Goal: Task Accomplishment & Management: Use online tool/utility

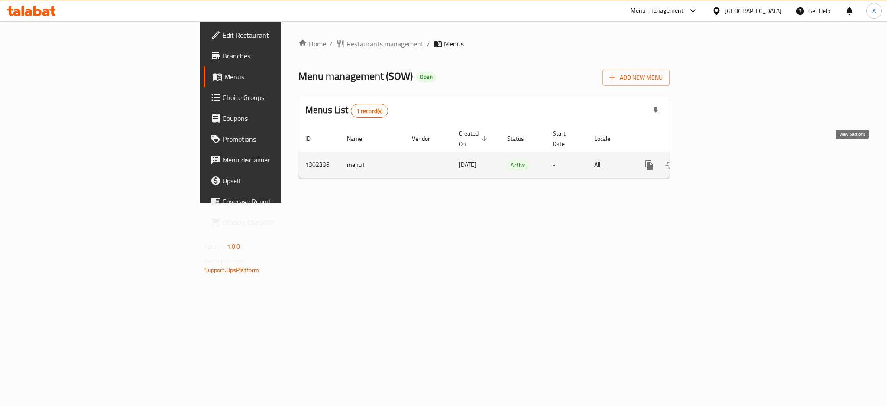
click at [717, 160] on icon "enhanced table" at bounding box center [711, 165] width 10 height 10
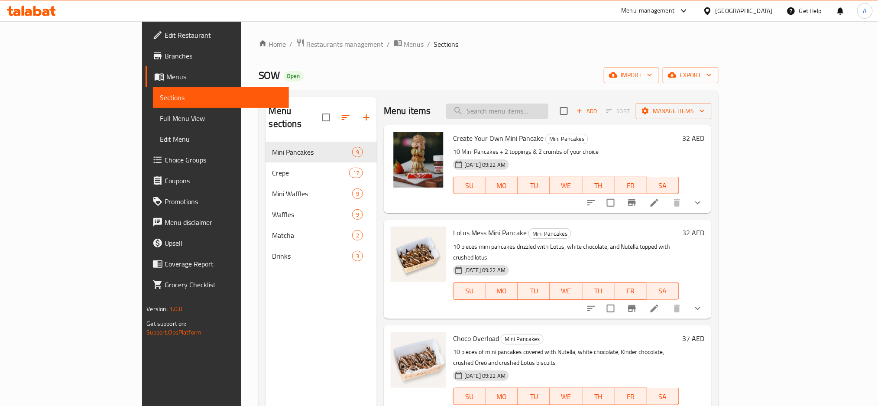
click at [548, 107] on input "search" at bounding box center [497, 111] width 102 height 15
paste input "Choco Overload Mini Pancakes"
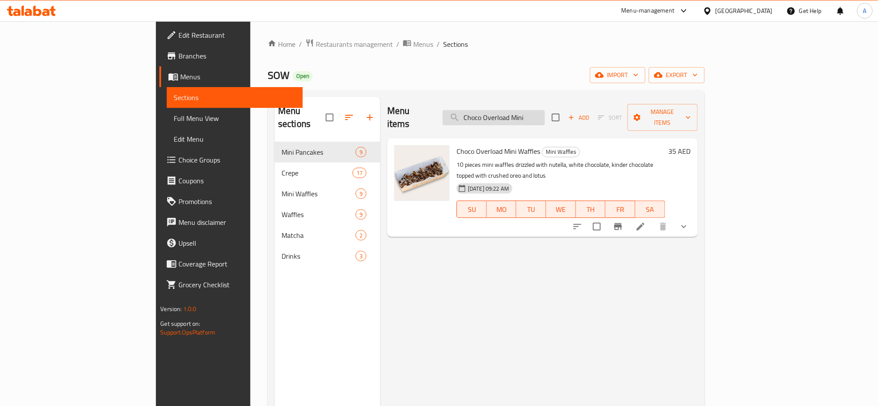
click at [531, 110] on input "Choco Overload Mini" at bounding box center [494, 117] width 102 height 15
paste input "search"
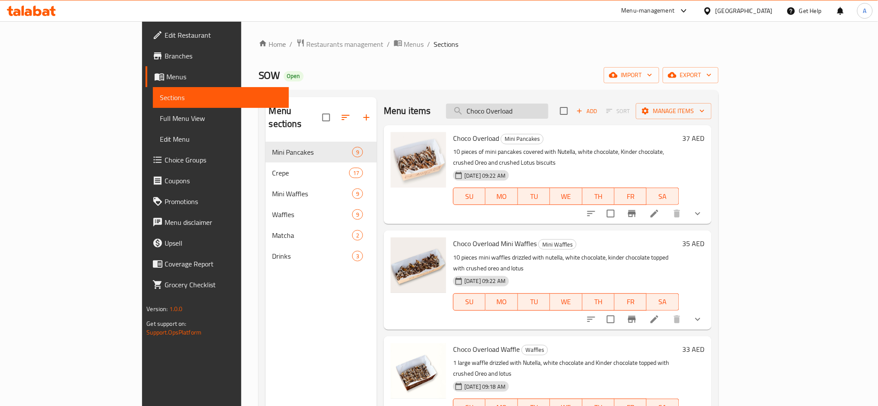
click at [548, 117] on input "Choco Overload" at bounding box center [497, 111] width 102 height 15
paste input "Oman Cheese"
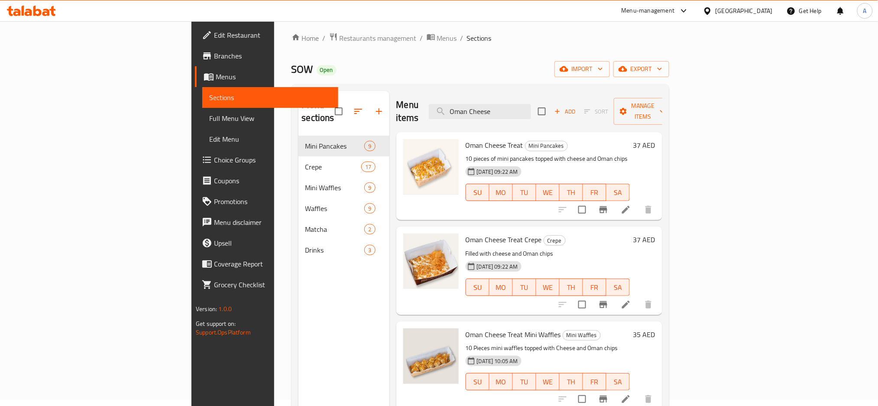
scroll to position [6, 0]
click at [531, 104] on input "Oman Cheese" at bounding box center [480, 111] width 102 height 15
paste input "Lotus Mess Mini Waffles"
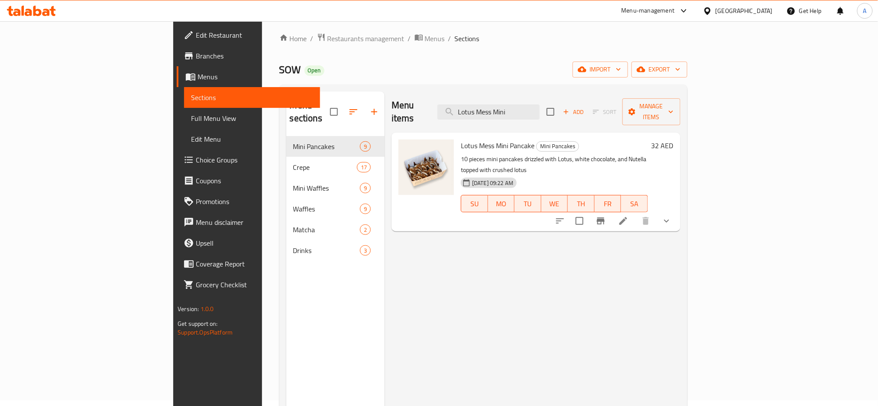
type input "Lotus Mess Mini"
